Goal: Task Accomplishment & Management: Manage account settings

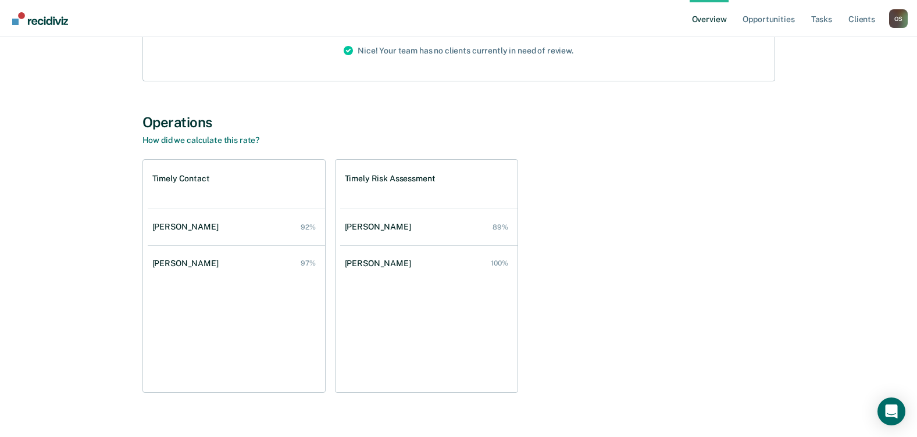
scroll to position [168, 0]
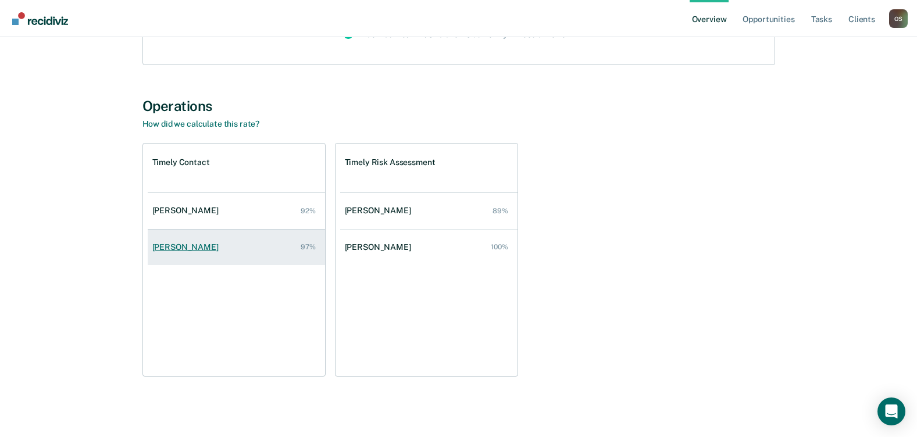
click at [222, 247] on div "[PERSON_NAME]" at bounding box center [187, 248] width 71 height 10
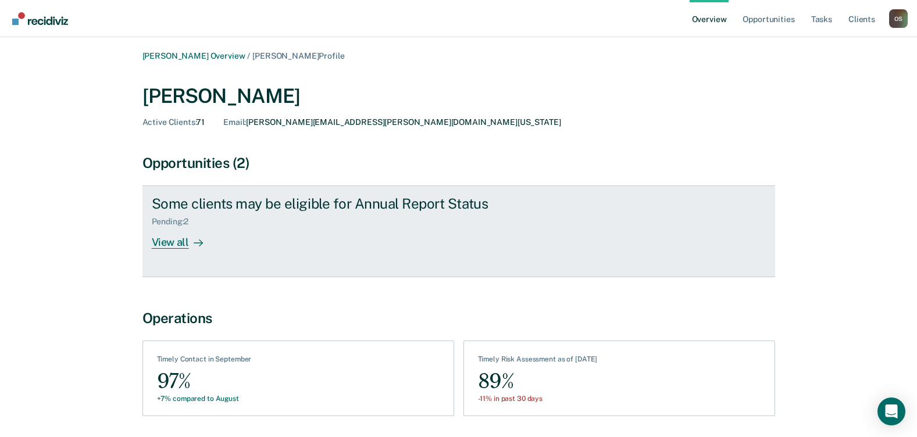
click at [170, 240] on div "View all" at bounding box center [184, 238] width 65 height 23
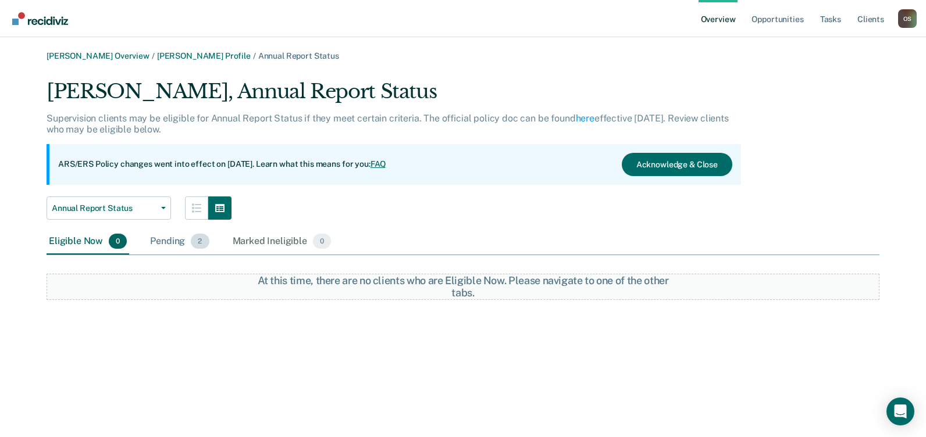
click at [200, 241] on span "2" at bounding box center [200, 241] width 18 height 15
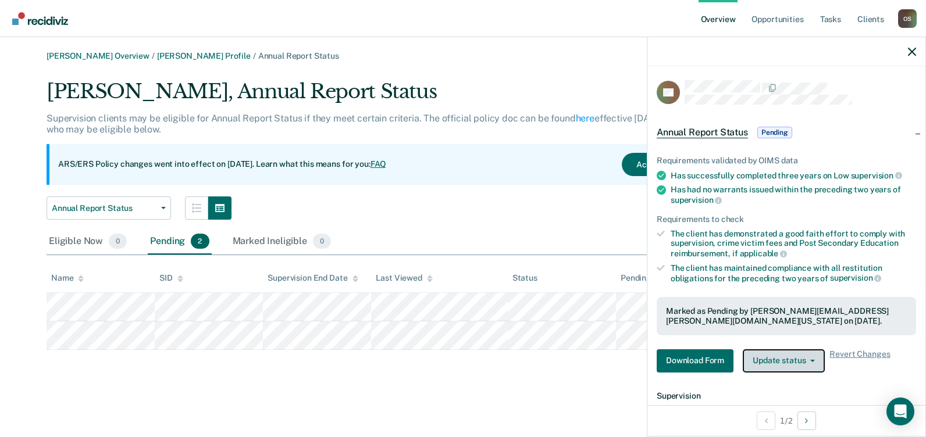
click at [795, 360] on button "Update status" at bounding box center [784, 361] width 82 height 23
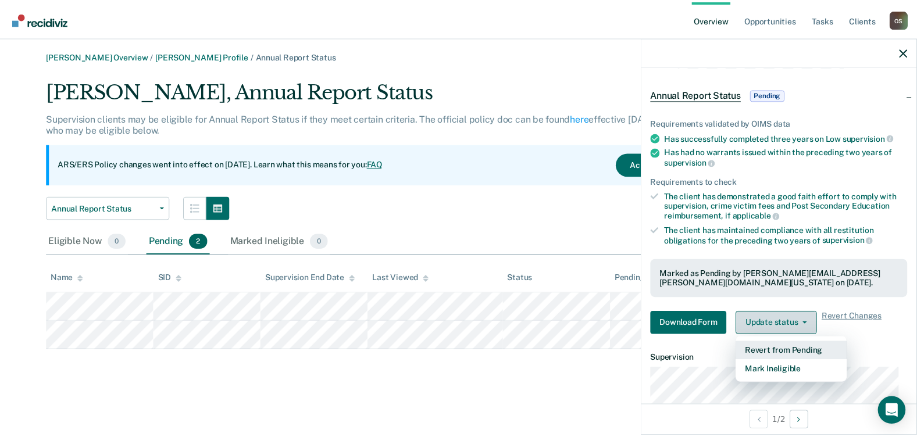
scroll to position [58, 0]
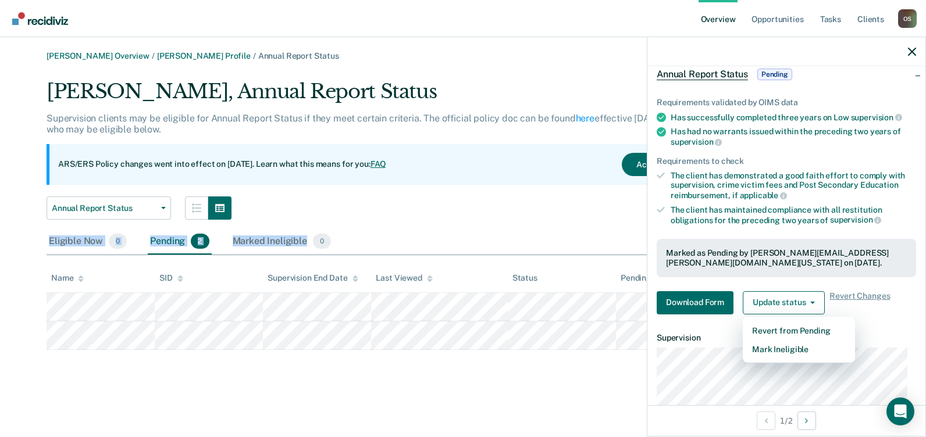
click at [510, 223] on div "Kimberli Campbell, Annual Report Status Supervision clients may be eligible for…" at bounding box center [463, 215] width 833 height 271
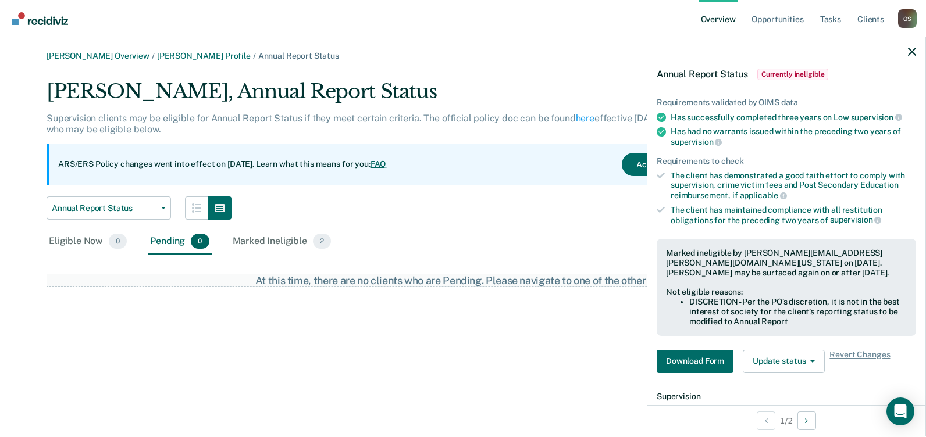
click at [436, 413] on main "Osmin Scott Overview / Kimberli Campbell Profile / Annual Report Status Kimberl…" at bounding box center [463, 237] width 926 height 400
click at [129, 276] on div "At this time, there are no clients who are Pending. Please navigate to one of t…" at bounding box center [463, 281] width 833 height 14
click at [376, 211] on div "Annual Report Status Annual Report Status" at bounding box center [394, 208] width 695 height 23
click at [910, 50] on icon "button" at bounding box center [912, 52] width 8 height 8
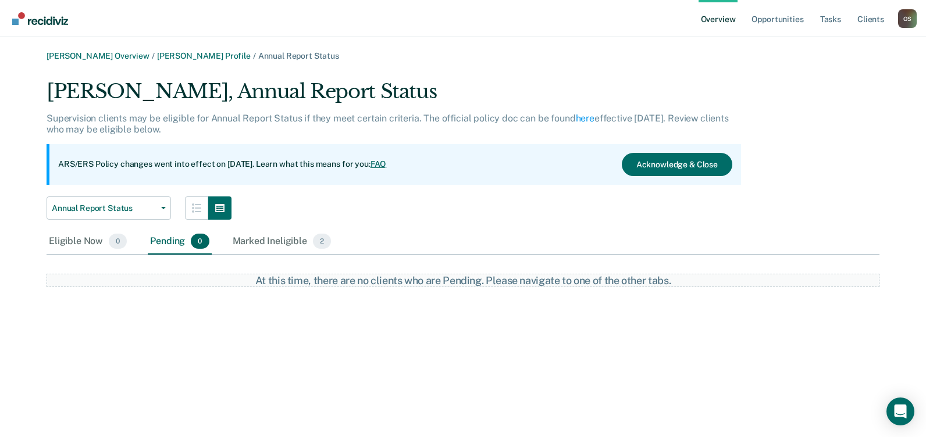
click at [240, 361] on div "Osmin Scott Overview / Kimberli Campbell Profile / Annual Report Status Kimberl…" at bounding box center [463, 225] width 898 height 349
click at [272, 243] on div "Marked Ineligible 2" at bounding box center [282, 242] width 104 height 26
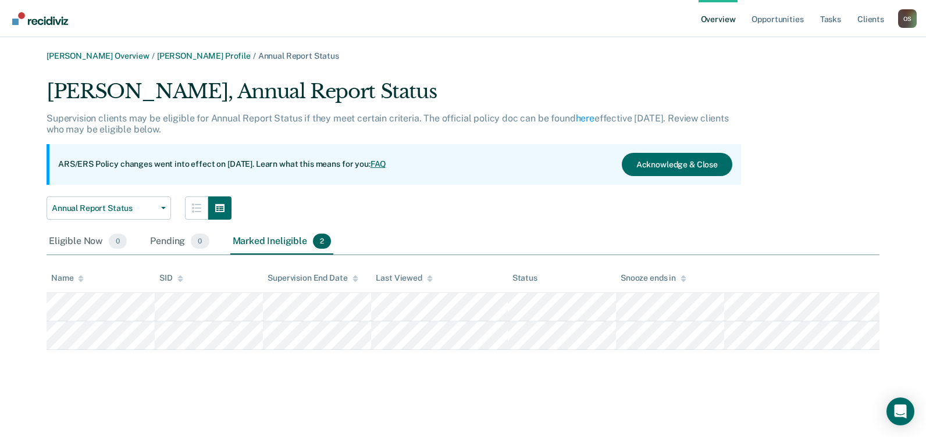
click at [517, 176] on div "ARS/ERS Policy changes went into effect on July 21, 2025. Learn what this means…" at bounding box center [394, 164] width 695 height 41
click at [445, 146] on div "ARS/ERS Policy changes went into effect on July 21, 2025. Learn what this means…" at bounding box center [394, 164] width 695 height 41
click at [667, 157] on button "Acknowledge & Close" at bounding box center [677, 164] width 111 height 23
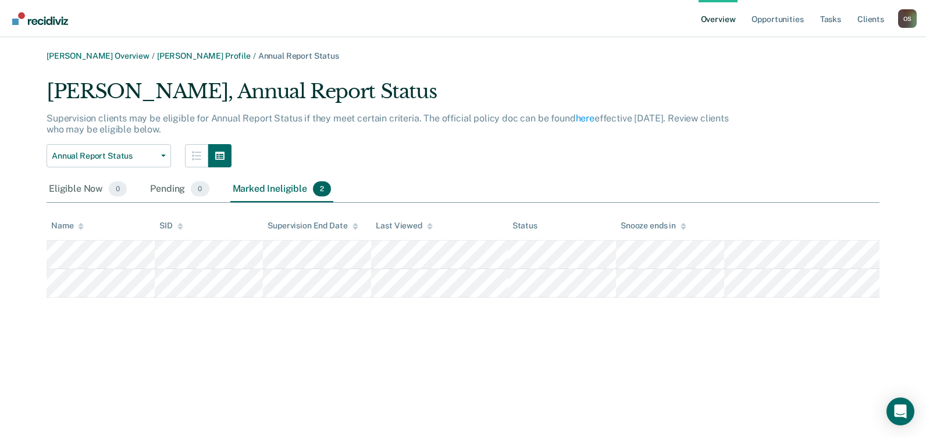
click at [723, 22] on link "Overview" at bounding box center [719, 18] width 40 height 37
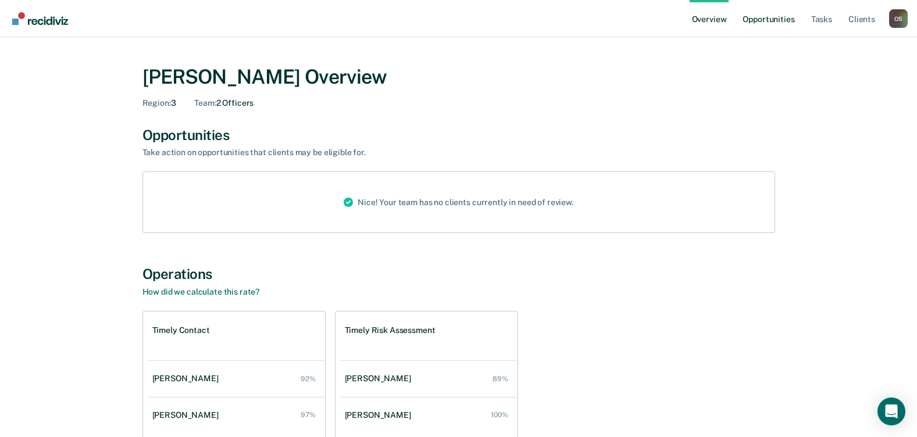
click at [787, 20] on link "Opportunities" at bounding box center [769, 18] width 56 height 37
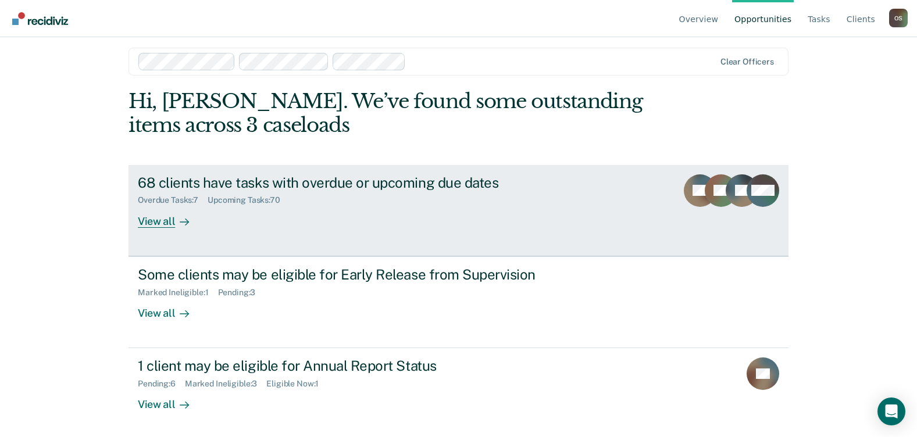
scroll to position [10, 0]
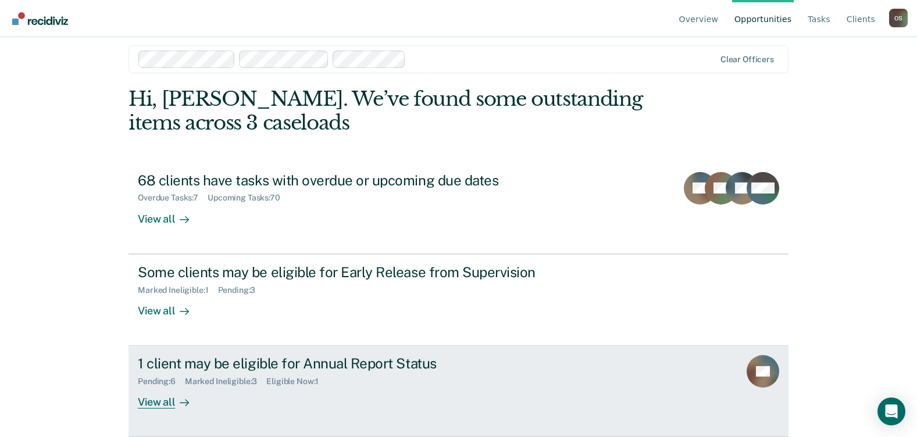
click at [162, 404] on div "View all" at bounding box center [170, 398] width 65 height 23
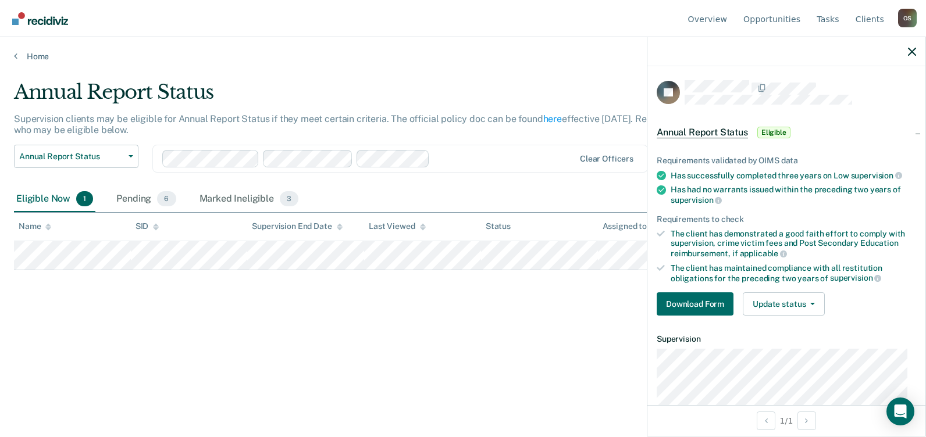
click at [450, 311] on div "Annual Report Status Supervision clients may be eligible for Annual Report Stat…" at bounding box center [463, 215] width 898 height 270
click at [803, 299] on button "Update status" at bounding box center [784, 304] width 82 height 23
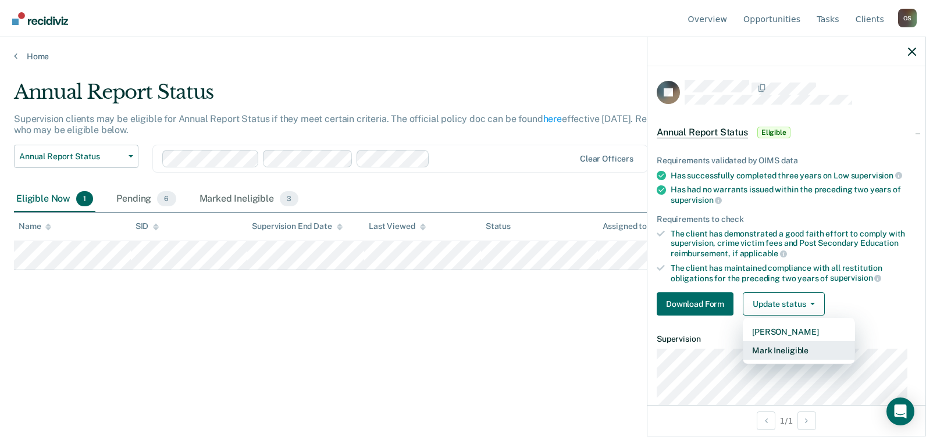
click at [788, 351] on button "Mark Ineligible" at bounding box center [799, 350] width 112 height 19
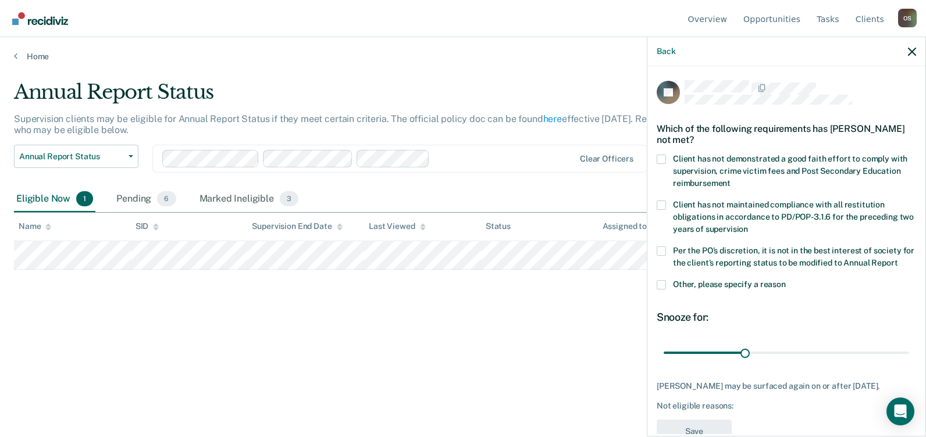
click at [553, 343] on div "Annual Report Status Supervision clients may be eligible for Annual Report Stat…" at bounding box center [463, 215] width 898 height 270
click at [906, 49] on div "Back" at bounding box center [786, 51] width 278 height 29
click at [911, 48] on icon "button" at bounding box center [912, 52] width 8 height 8
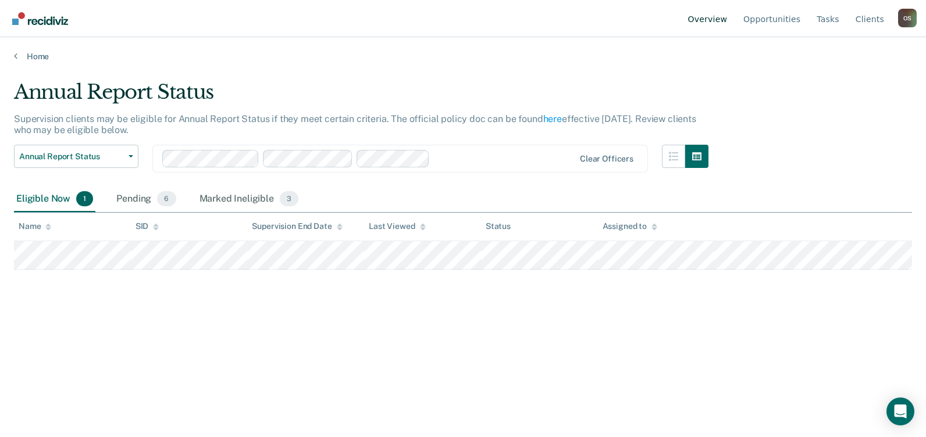
click at [730, 16] on link "Overview" at bounding box center [708, 18] width 44 height 37
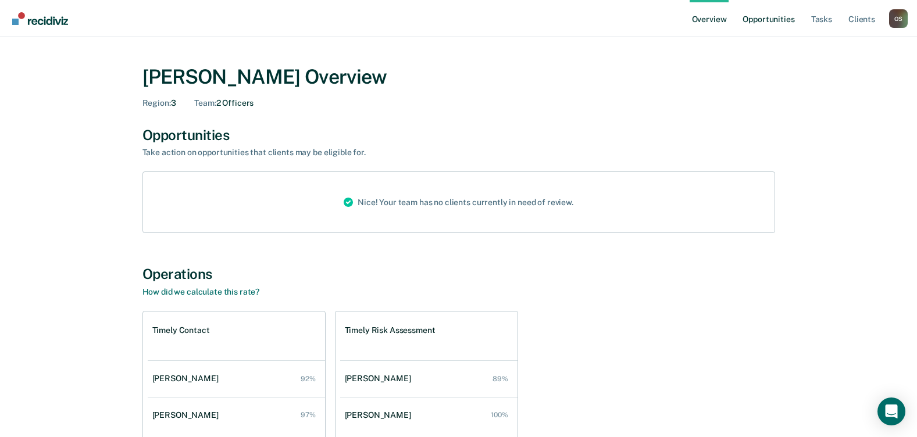
click at [757, 23] on link "Opportunities" at bounding box center [769, 18] width 56 height 37
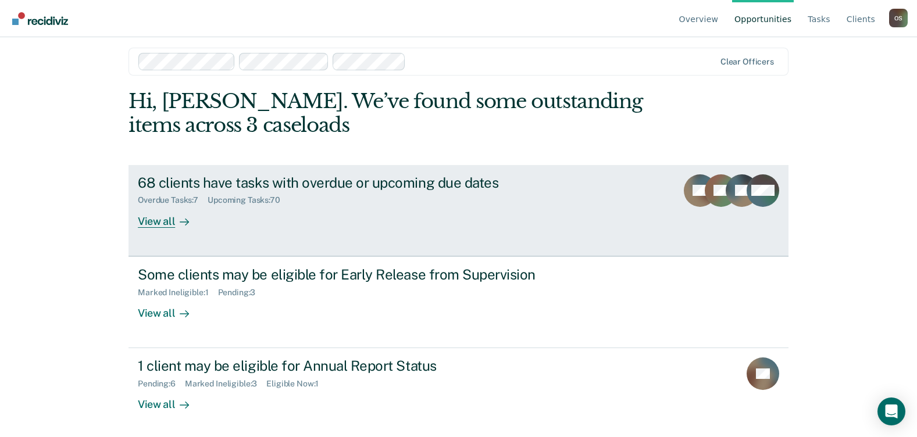
scroll to position [10, 0]
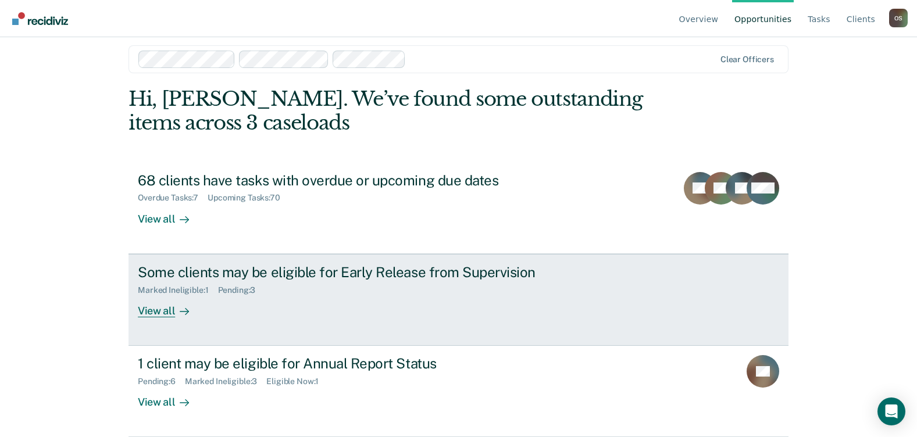
click at [159, 311] on div "View all" at bounding box center [170, 306] width 65 height 23
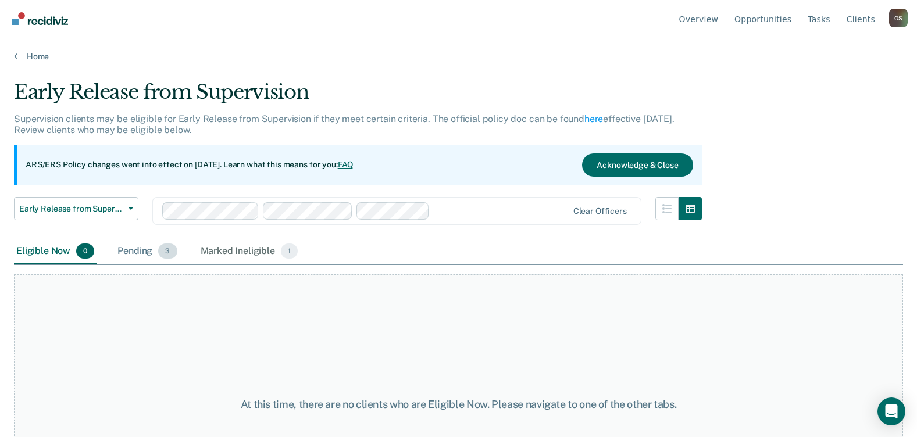
click at [150, 250] on div "Pending 3" at bounding box center [147, 252] width 64 height 26
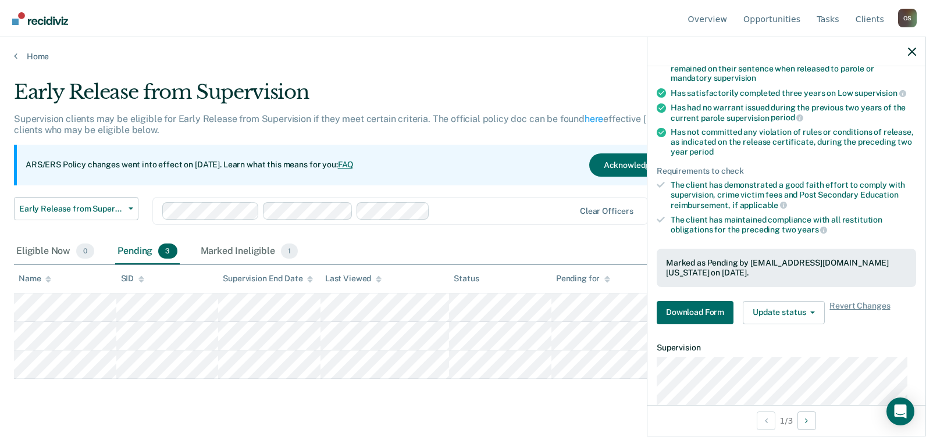
scroll to position [175, 0]
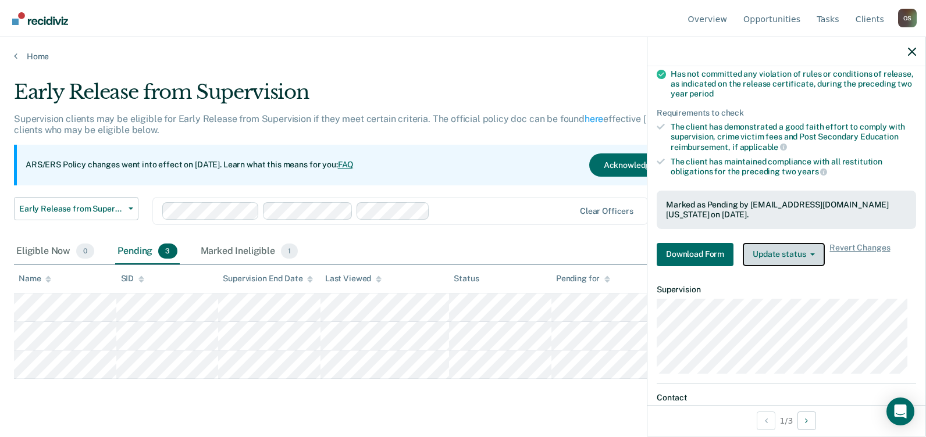
click at [812, 250] on button "Update status" at bounding box center [784, 254] width 82 height 23
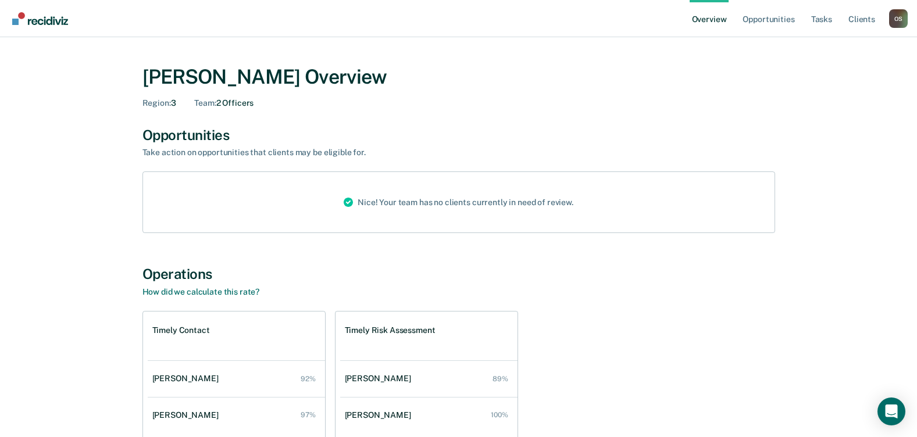
click at [724, 18] on link "Overview" at bounding box center [710, 18] width 40 height 37
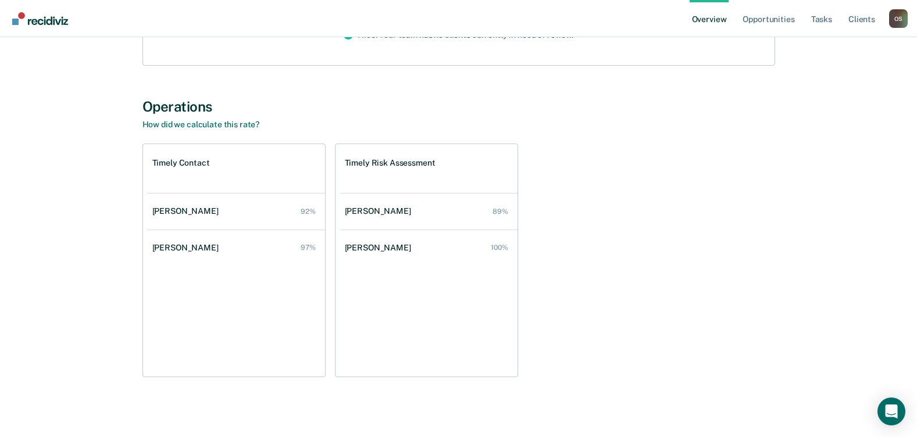
scroll to position [168, 0]
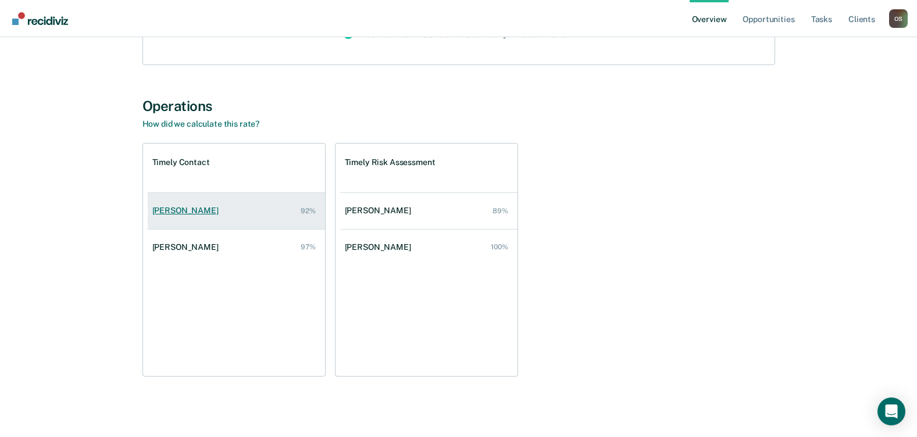
click at [189, 210] on div "[PERSON_NAME]" at bounding box center [187, 211] width 71 height 10
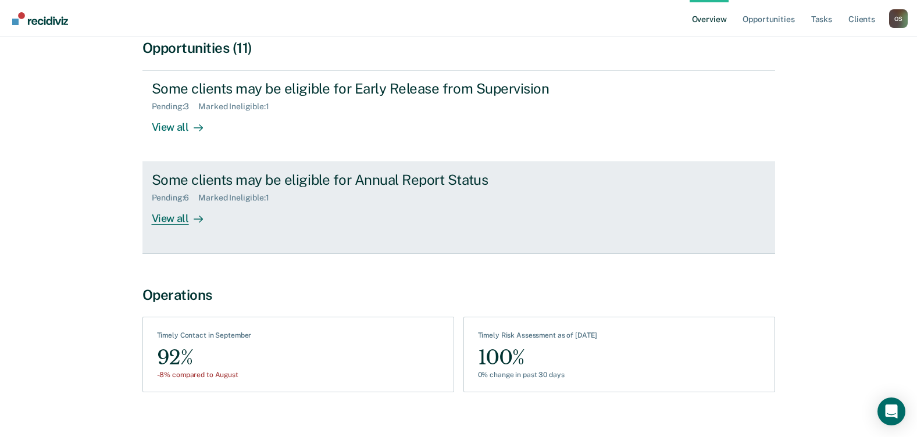
scroll to position [116, 0]
click at [163, 220] on div "View all" at bounding box center [184, 213] width 65 height 23
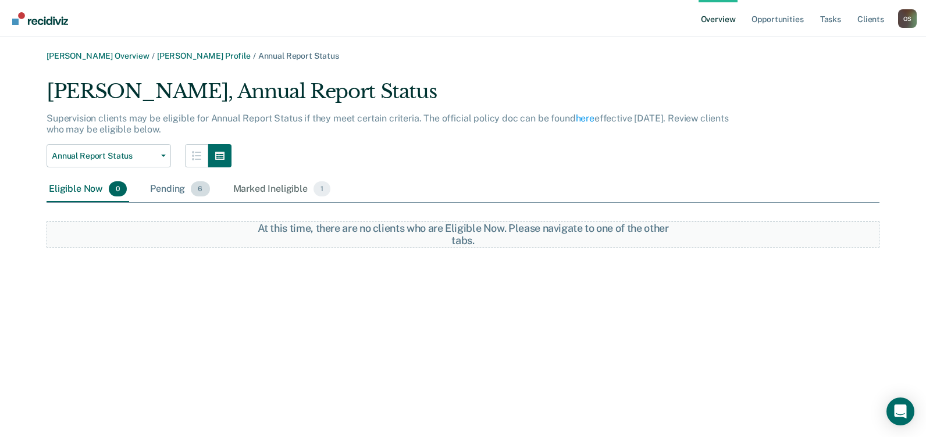
click at [176, 187] on div "Pending 6" at bounding box center [180, 190] width 64 height 26
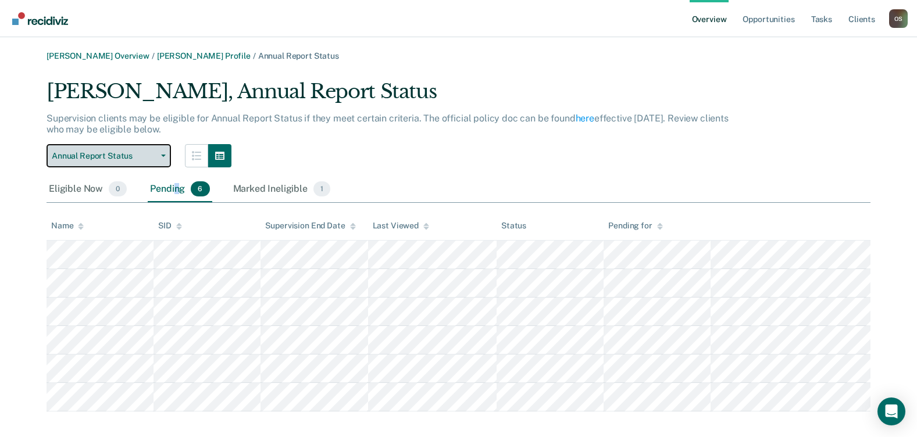
click at [161, 151] on button "Annual Report Status" at bounding box center [109, 155] width 124 height 23
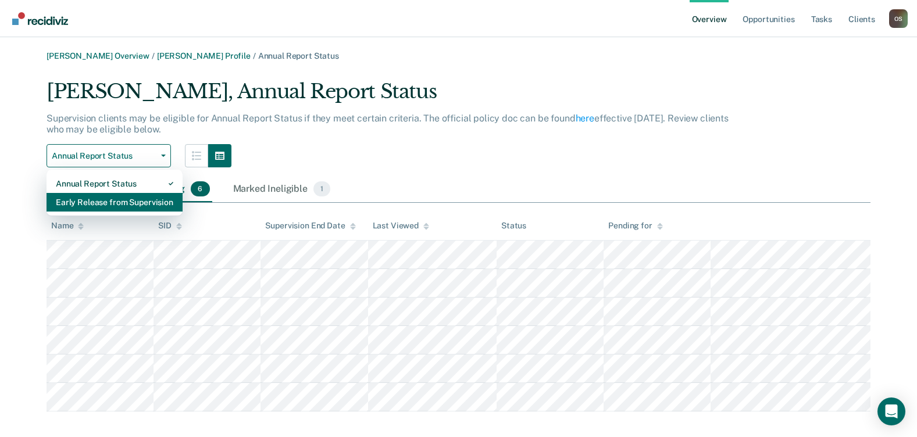
click at [134, 201] on div "Early Release from Supervision" at bounding box center [115, 202] width 118 height 19
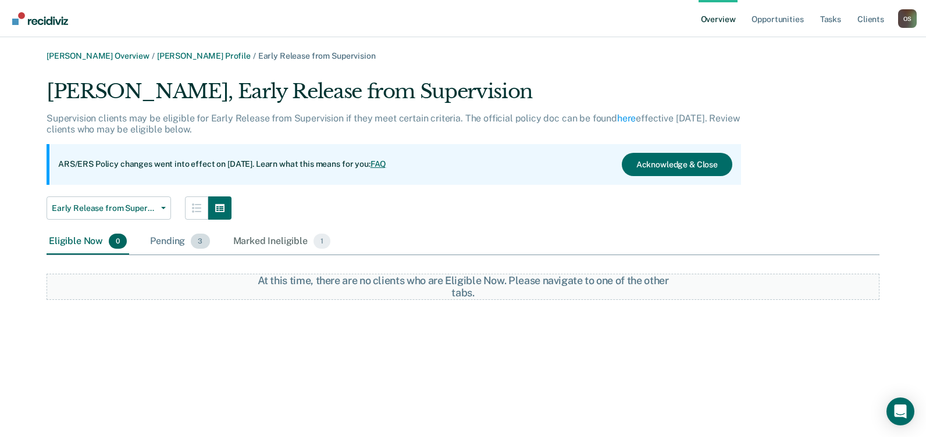
click at [170, 240] on div "Pending 3" at bounding box center [180, 242] width 64 height 26
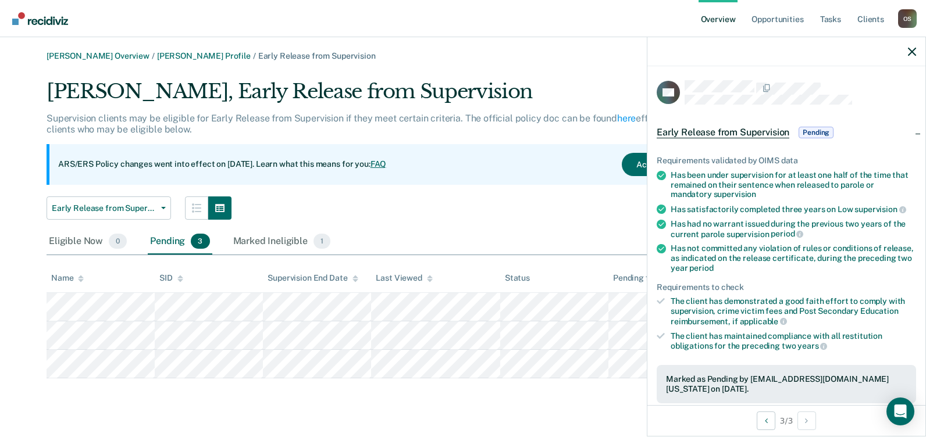
click at [823, 129] on span "Pending" at bounding box center [816, 133] width 35 height 12
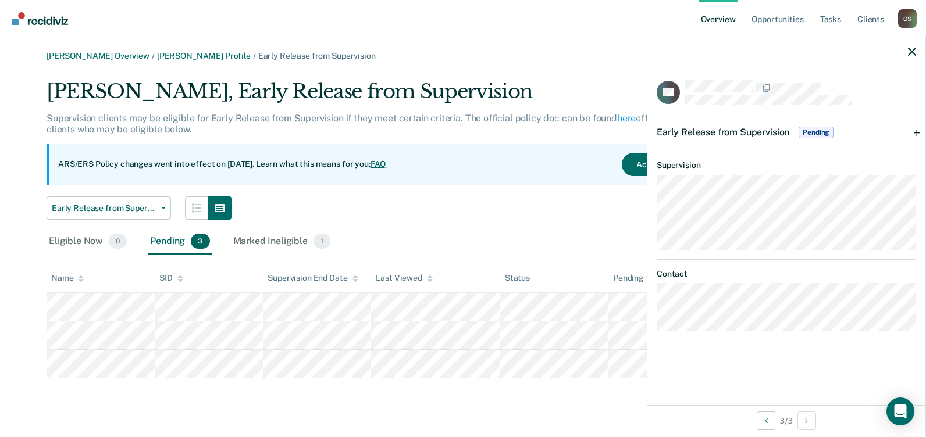
click at [823, 129] on span "Pending" at bounding box center [816, 133] width 35 height 12
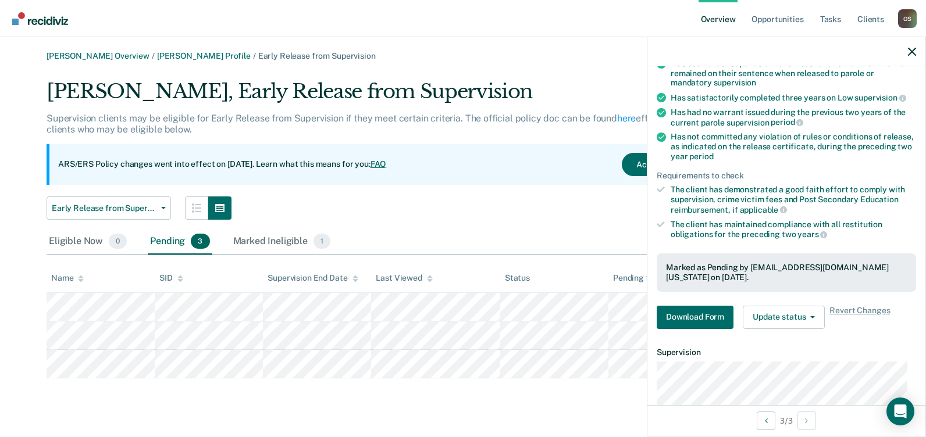
scroll to position [116, 0]
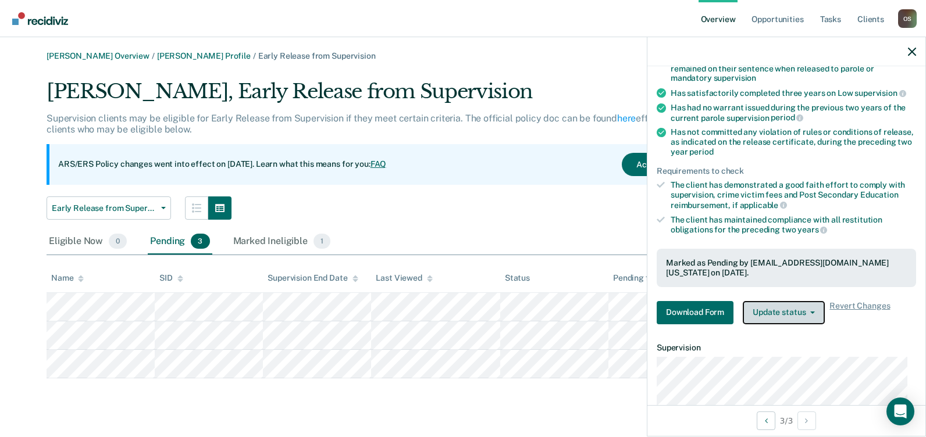
click at [806, 312] on span "button" at bounding box center [810, 313] width 9 height 2
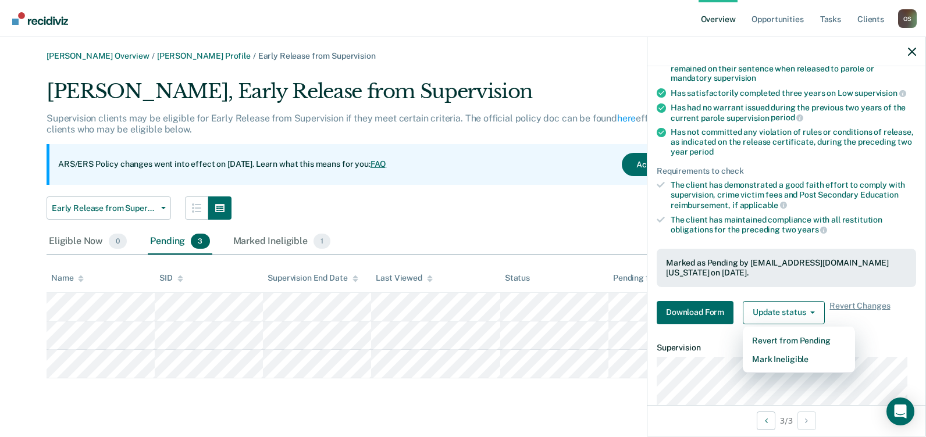
click at [556, 209] on div "Early Release from Supervision Annual Report Status Early Release from Supervis…" at bounding box center [394, 208] width 695 height 23
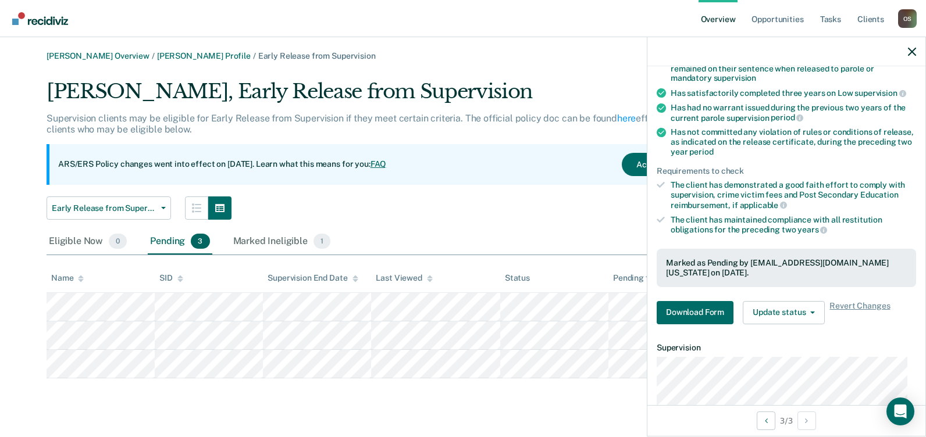
click at [558, 221] on div "Kember Comena, Early Release from Supervision Supervision clients may be eligib…" at bounding box center [463, 229] width 833 height 299
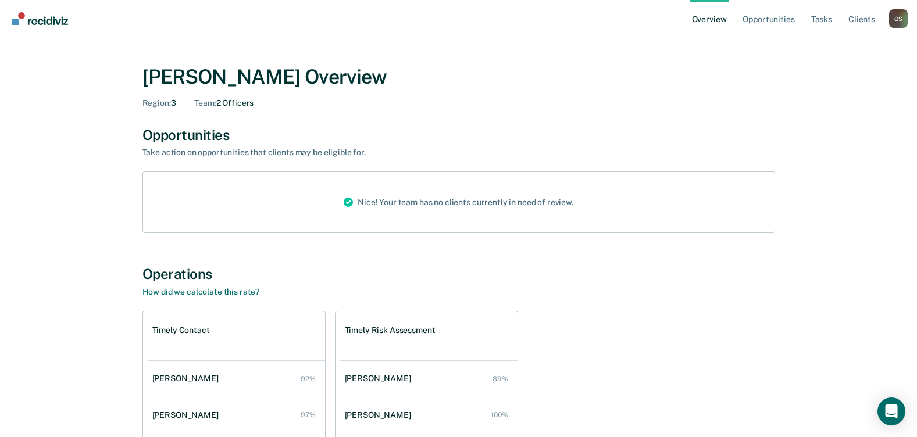
click at [712, 19] on link "Overview" at bounding box center [710, 18] width 40 height 37
click at [216, 106] on span "Team :" at bounding box center [205, 102] width 22 height 9
click at [237, 104] on div "Team : 2 Officers" at bounding box center [223, 103] width 59 height 10
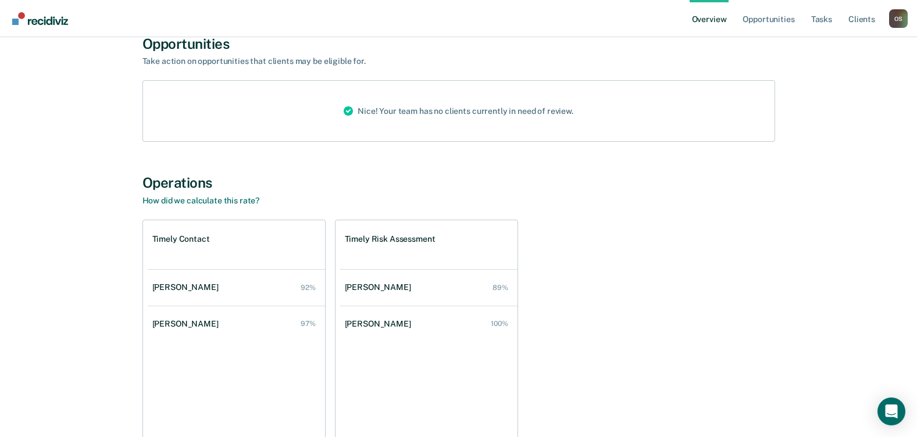
scroll to position [116, 0]
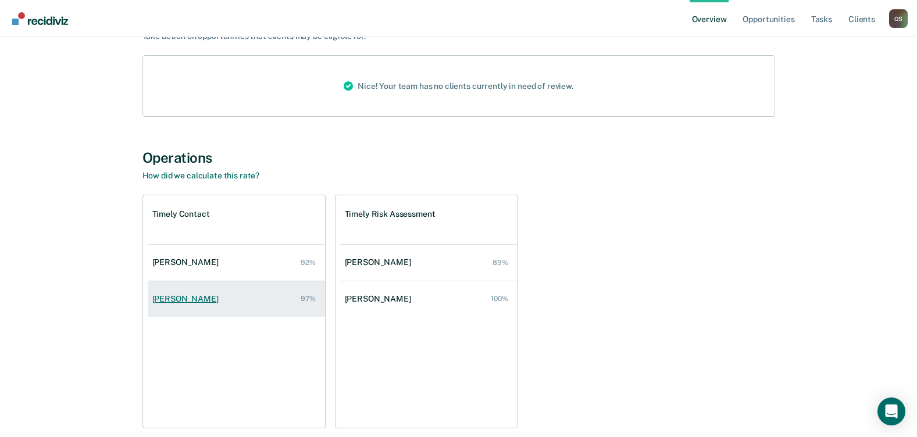
click at [191, 298] on div "[PERSON_NAME]" at bounding box center [187, 299] width 71 height 10
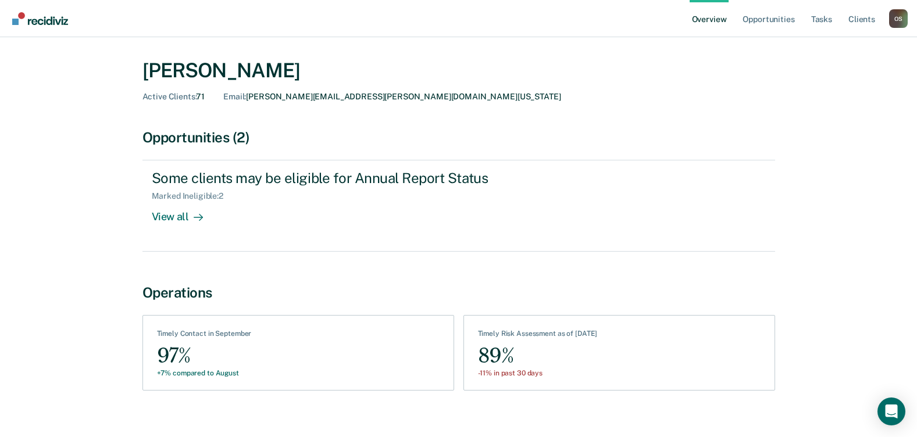
scroll to position [40, 0]
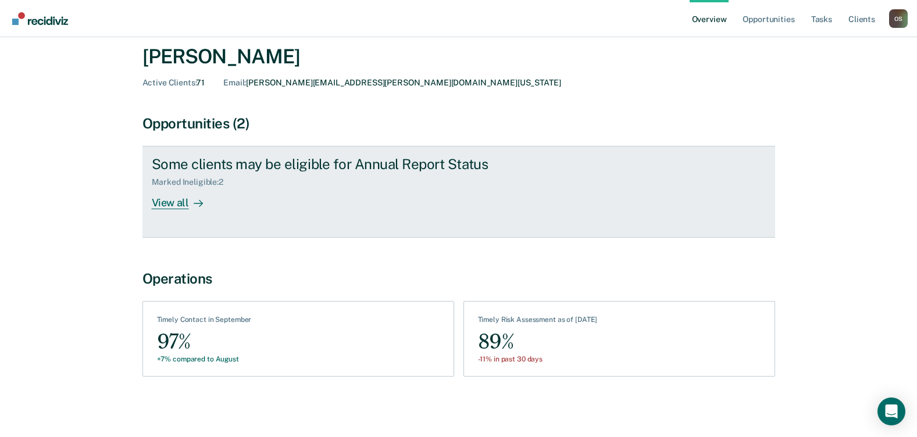
click at [154, 198] on div "View all" at bounding box center [184, 198] width 65 height 23
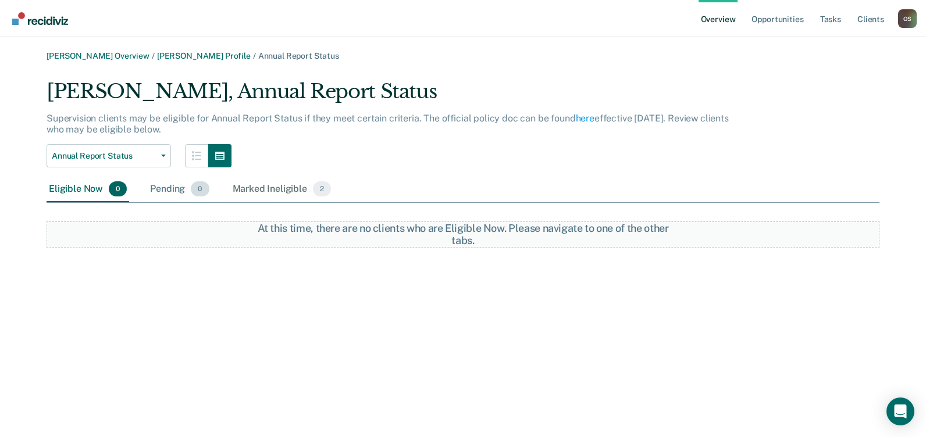
click at [168, 187] on div "Pending 0" at bounding box center [179, 190] width 63 height 26
click at [161, 188] on div "Pending 0" at bounding box center [179, 190] width 63 height 26
click at [164, 189] on div "Pending 0" at bounding box center [179, 190] width 63 height 26
click at [264, 187] on div "Marked Ineligible 2" at bounding box center [282, 190] width 104 height 26
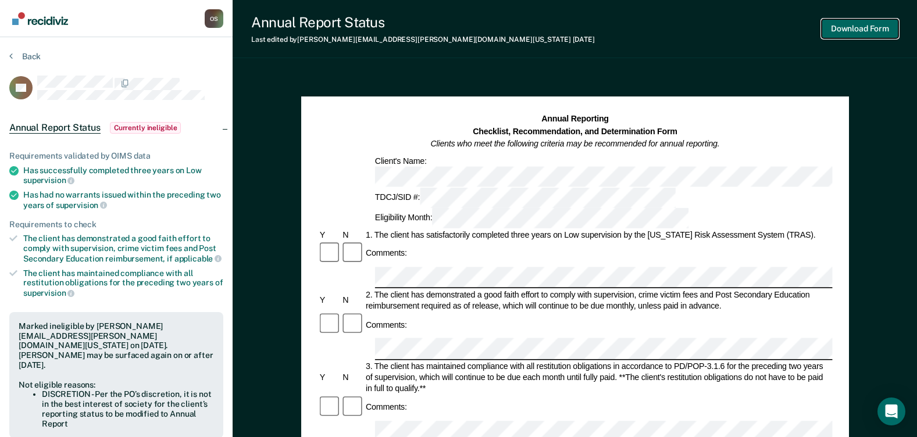
click at [862, 22] on button "Download Form" at bounding box center [860, 28] width 77 height 19
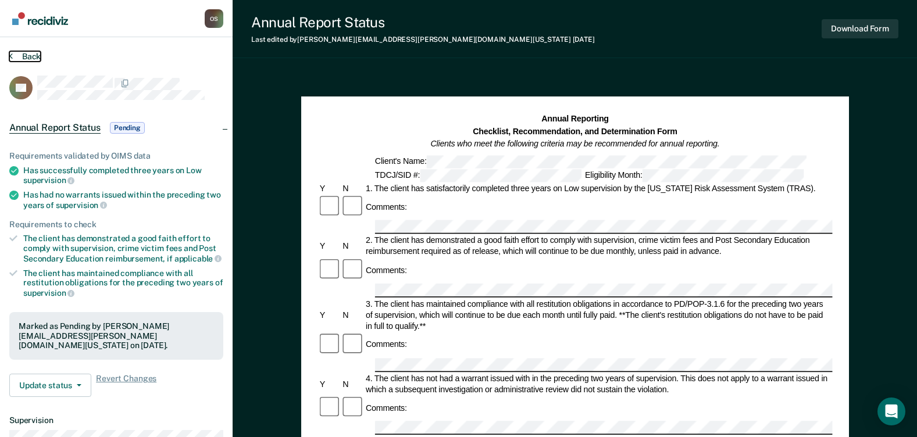
click at [12, 58] on icon at bounding box center [10, 55] width 3 height 9
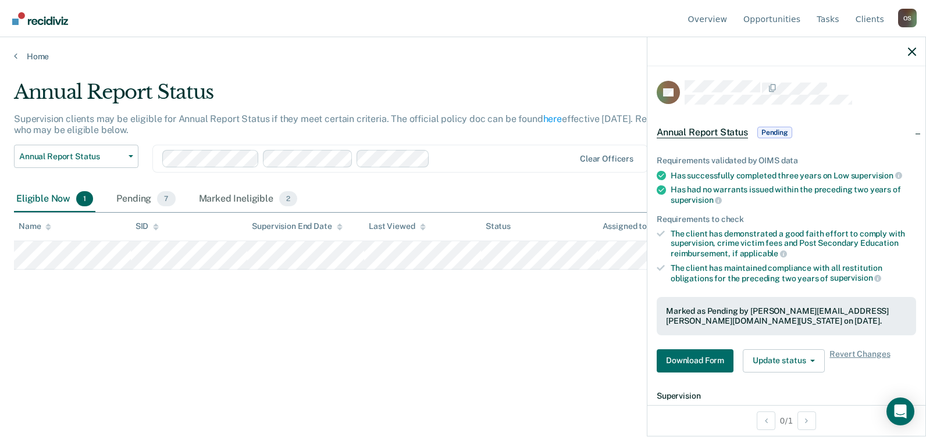
click at [913, 46] on div at bounding box center [786, 51] width 278 height 29
click at [723, 17] on link "Overview" at bounding box center [708, 18] width 44 height 37
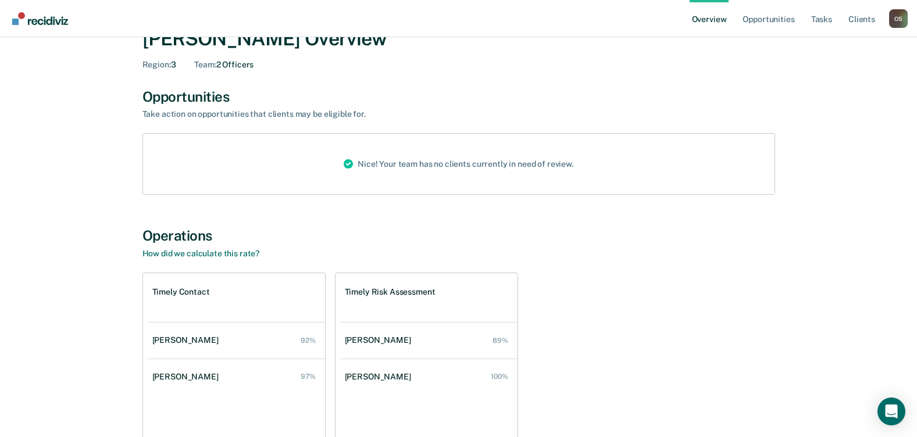
scroll to position [116, 0]
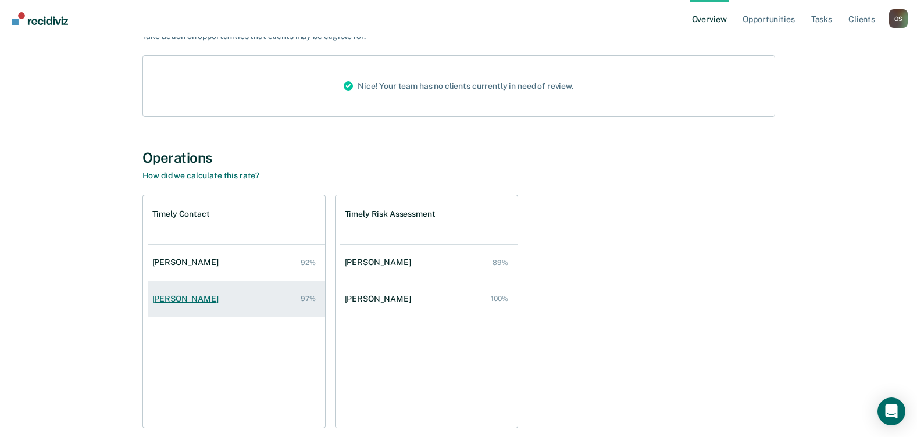
click at [193, 298] on div "[PERSON_NAME]" at bounding box center [187, 299] width 71 height 10
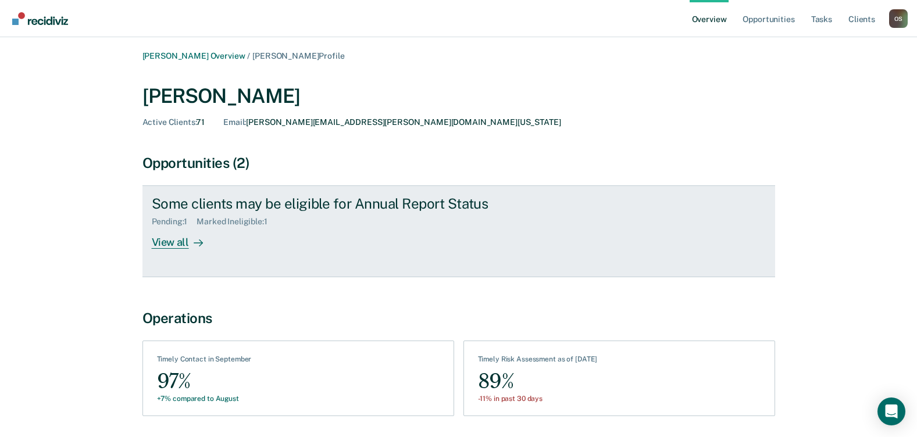
click at [178, 237] on div "View all" at bounding box center [184, 238] width 65 height 23
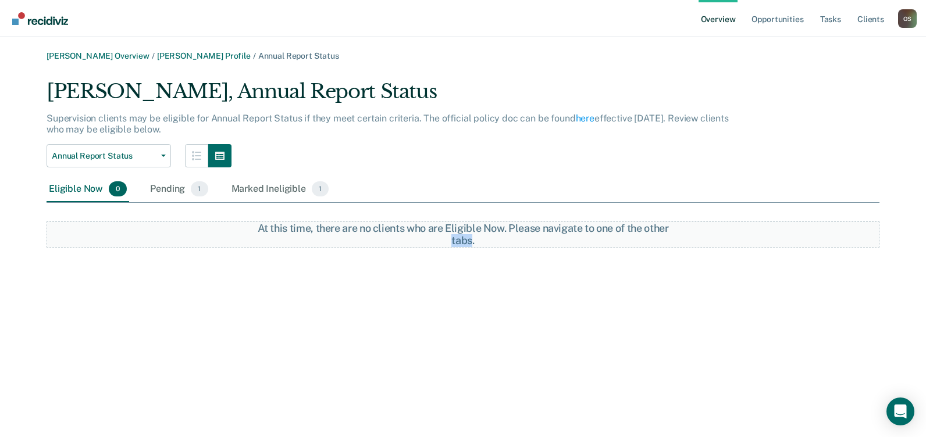
click at [178, 237] on div "At this time, there are no clients who are Eligible Now. Please navigate to one…" at bounding box center [463, 235] width 833 height 26
drag, startPoint x: 178, startPoint y: 237, endPoint x: 160, endPoint y: 185, distance: 54.8
click at [160, 185] on div "Pending 1" at bounding box center [179, 190] width 62 height 26
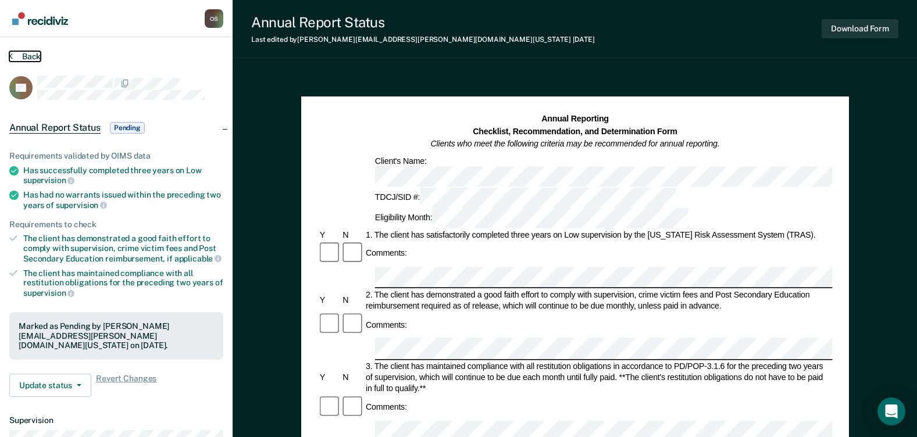
click at [12, 55] on icon at bounding box center [10, 55] width 3 height 9
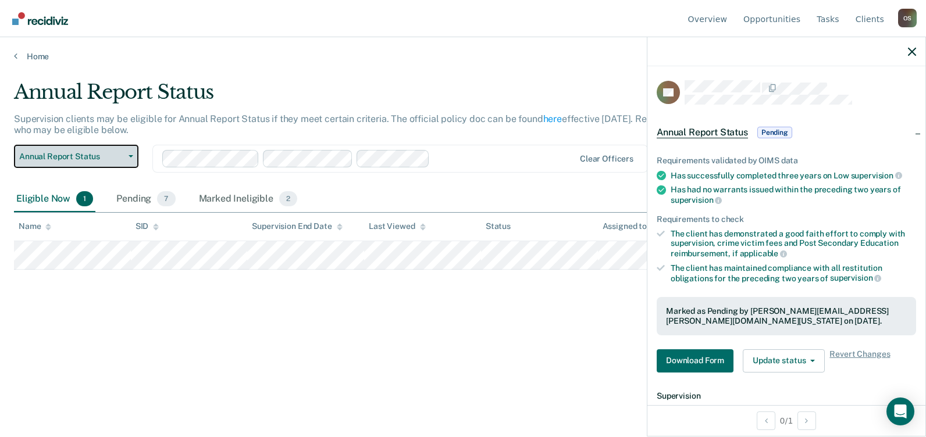
click at [126, 156] on span "button" at bounding box center [128, 156] width 9 height 2
click at [730, 15] on link "Overview" at bounding box center [708, 18] width 44 height 37
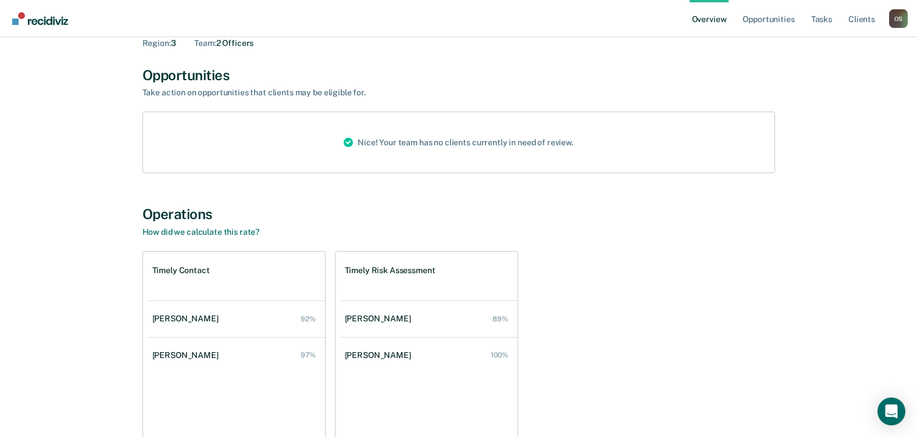
scroll to position [116, 0]
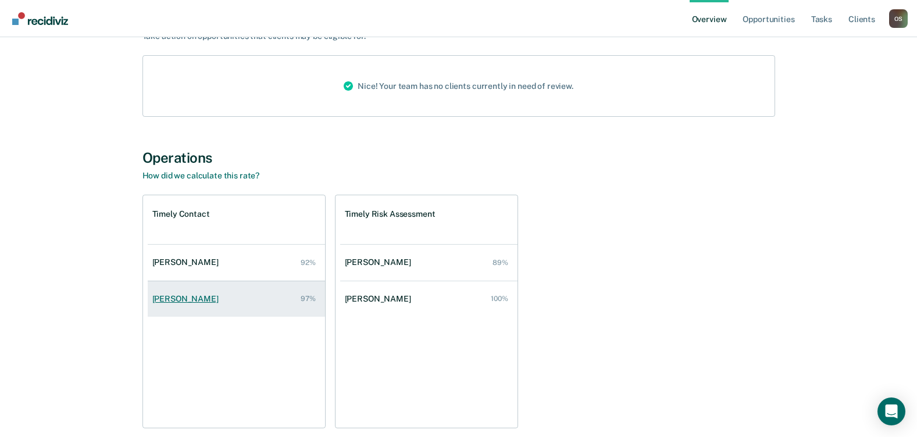
click at [186, 296] on div "[PERSON_NAME]" at bounding box center [187, 299] width 71 height 10
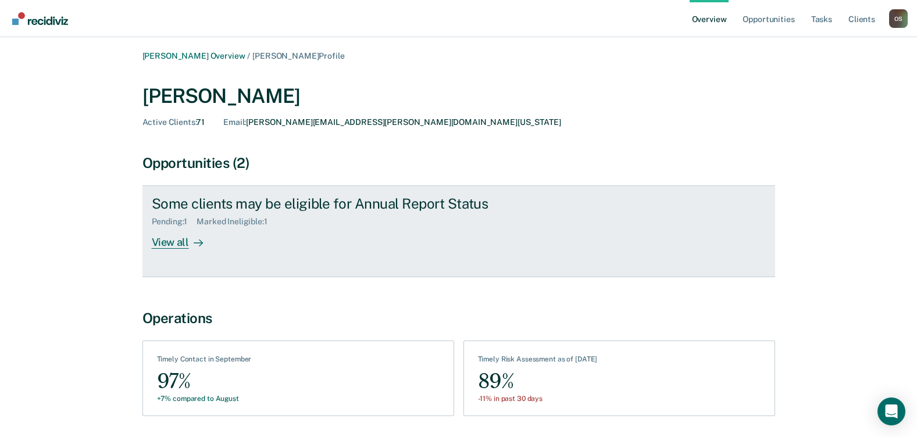
click at [173, 242] on div "View all" at bounding box center [184, 238] width 65 height 23
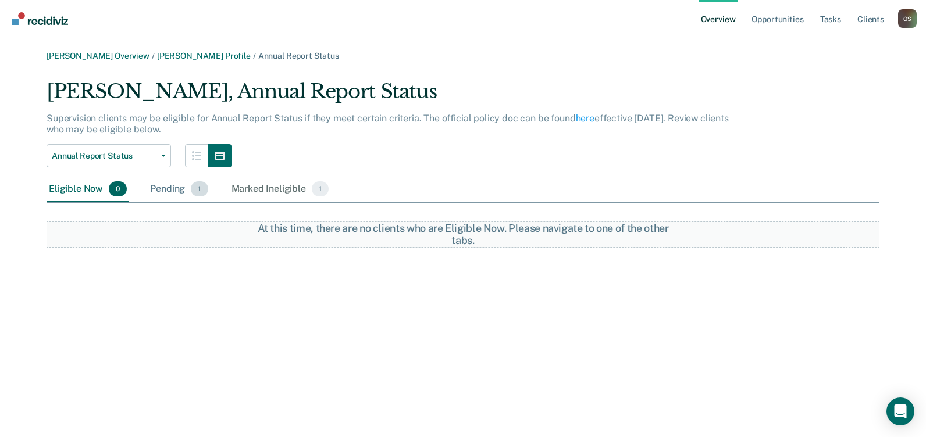
click at [158, 191] on div "Pending 1" at bounding box center [179, 190] width 62 height 26
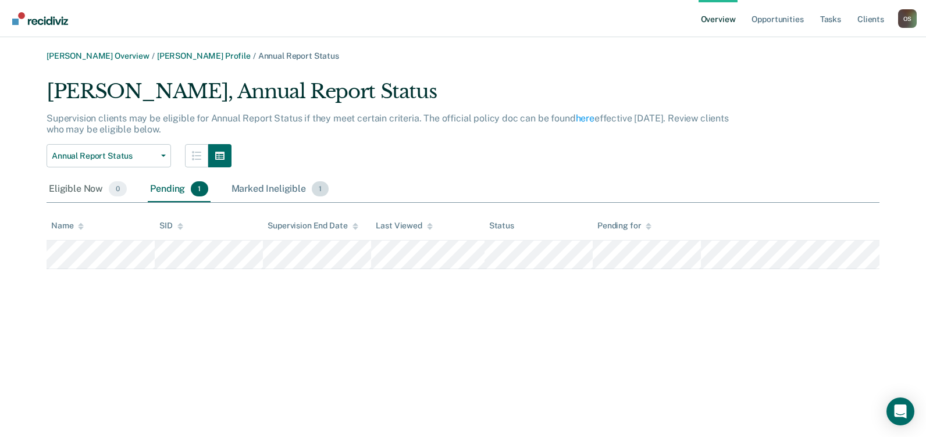
click at [287, 190] on div "Marked Ineligible 1" at bounding box center [280, 190] width 102 height 26
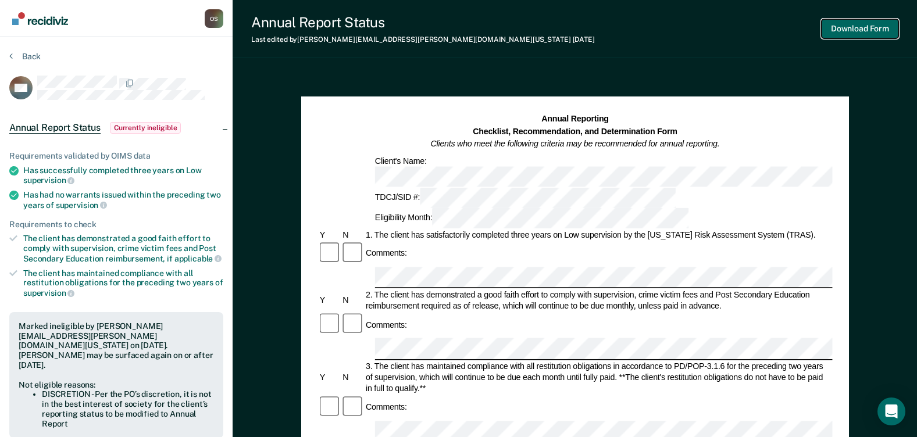
click at [883, 24] on button "Download Form" at bounding box center [860, 28] width 77 height 19
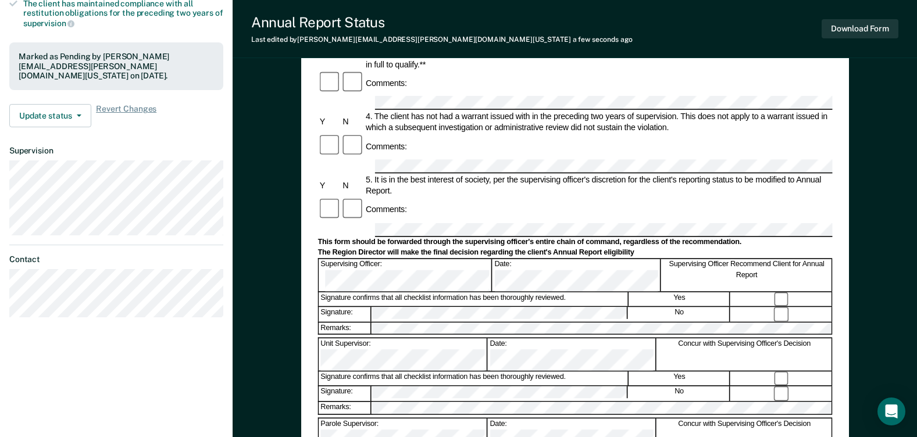
scroll to position [291, 0]
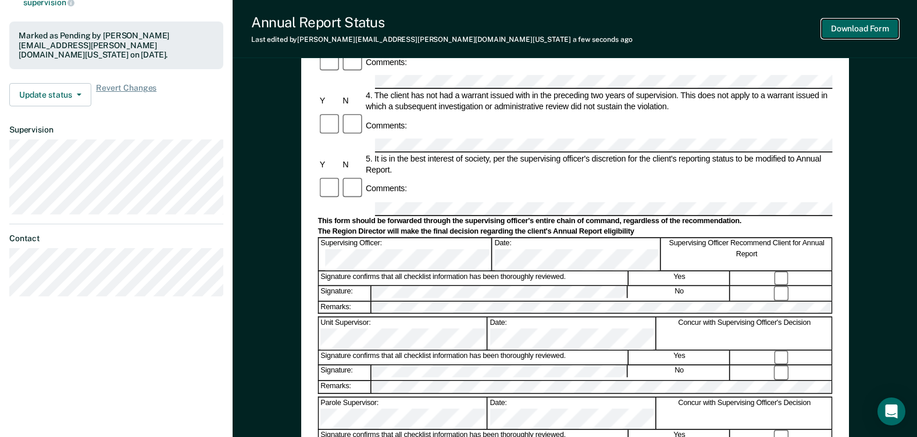
click at [870, 26] on button "Download Form" at bounding box center [860, 28] width 77 height 19
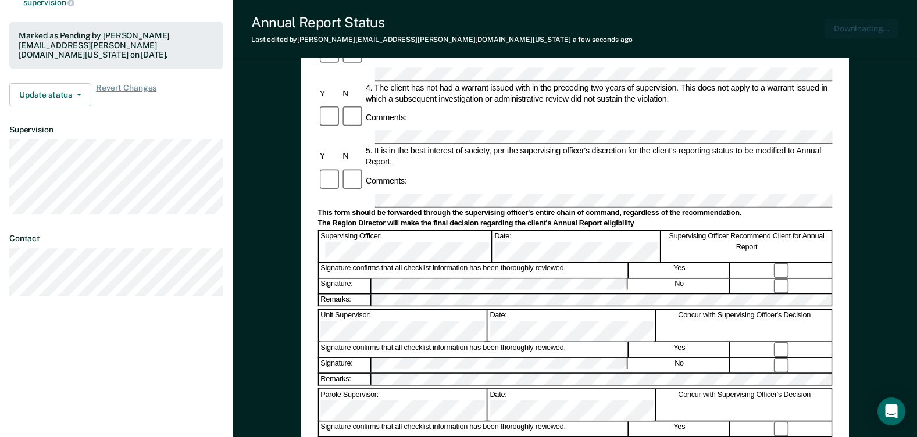
scroll to position [0, 0]
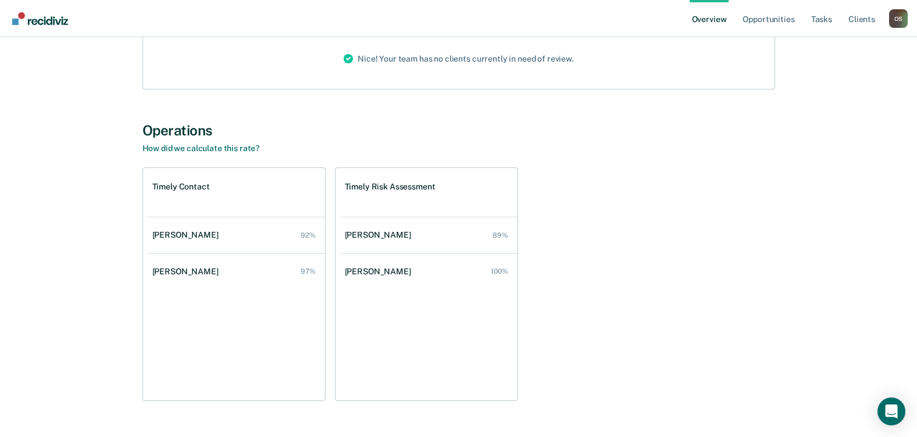
scroll to position [168, 0]
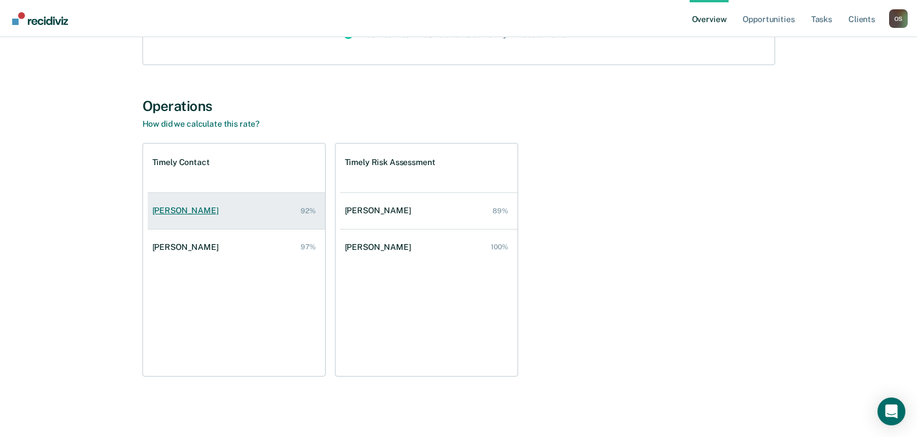
click at [206, 211] on div "[PERSON_NAME]" at bounding box center [187, 211] width 71 height 10
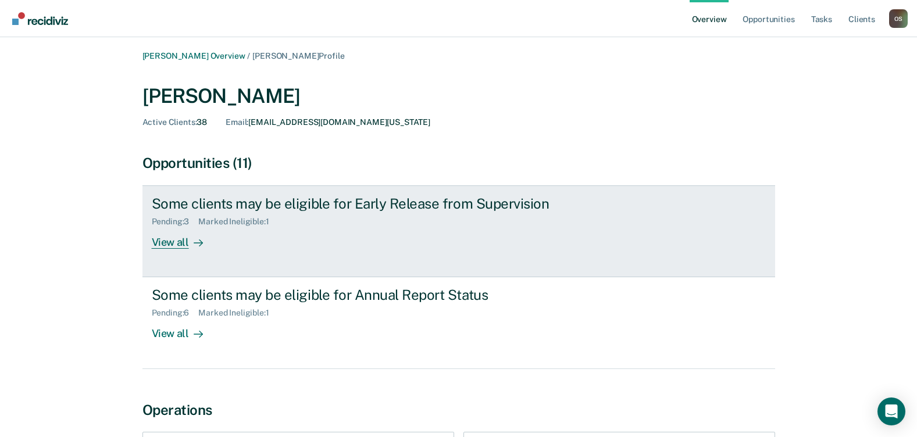
click at [183, 240] on div "View all" at bounding box center [184, 238] width 65 height 23
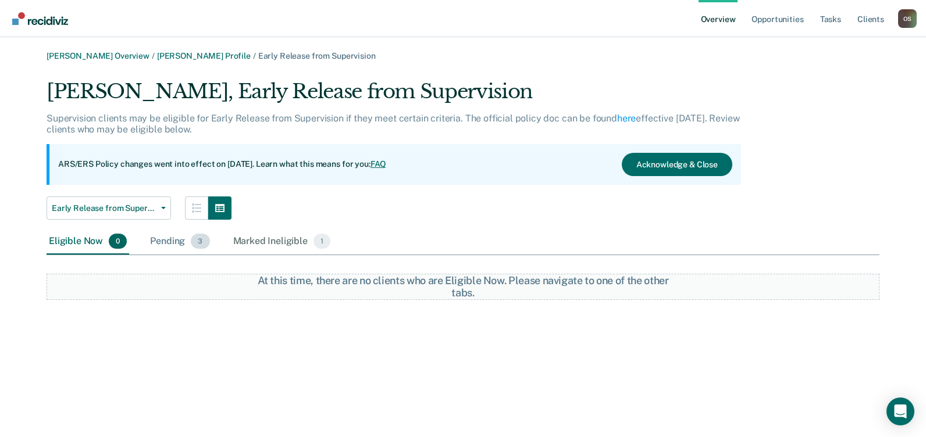
click at [172, 241] on div "Pending 3" at bounding box center [180, 242] width 64 height 26
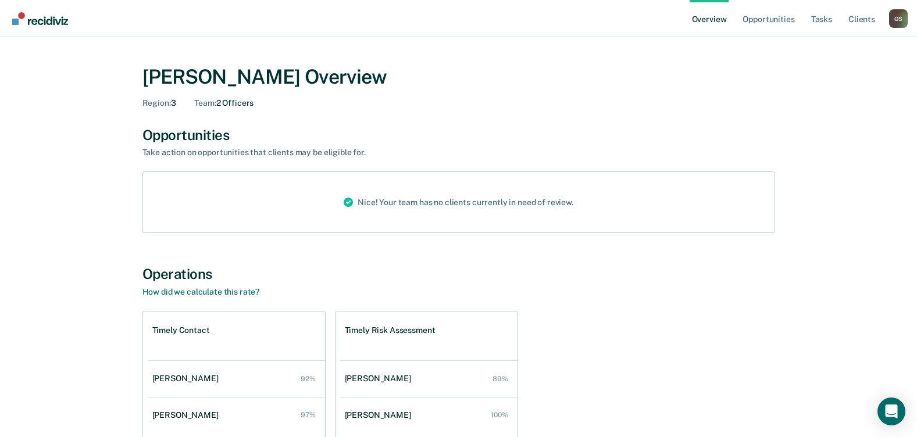
click at [902, 15] on div "O S" at bounding box center [898, 18] width 19 height 19
click at [846, 84] on button "Log Out" at bounding box center [852, 90] width 112 height 19
